Goal: Download file/media

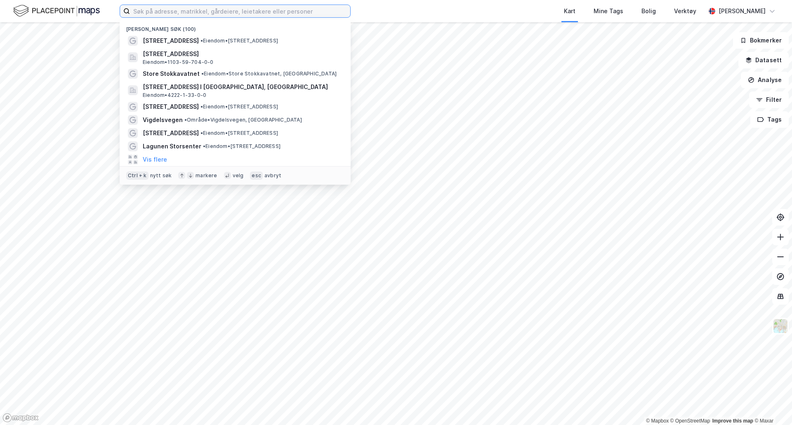
click at [160, 14] on input at bounding box center [240, 11] width 220 height 12
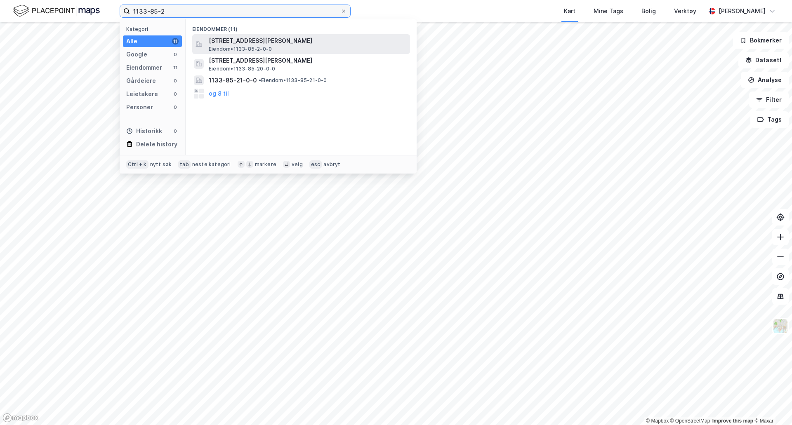
type input "1133-85-2"
click at [236, 49] on span "Eiendom • 1133-85-2-0-0" at bounding box center [240, 49] width 63 height 7
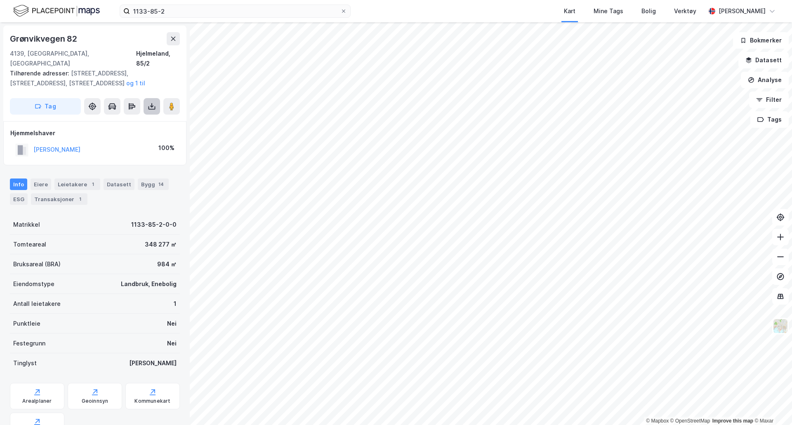
click at [150, 102] on icon at bounding box center [152, 106] width 8 height 8
click at [130, 120] on div "Last ned grunnbok" at bounding box center [111, 123] width 48 height 7
